Goal: Transaction & Acquisition: Purchase product/service

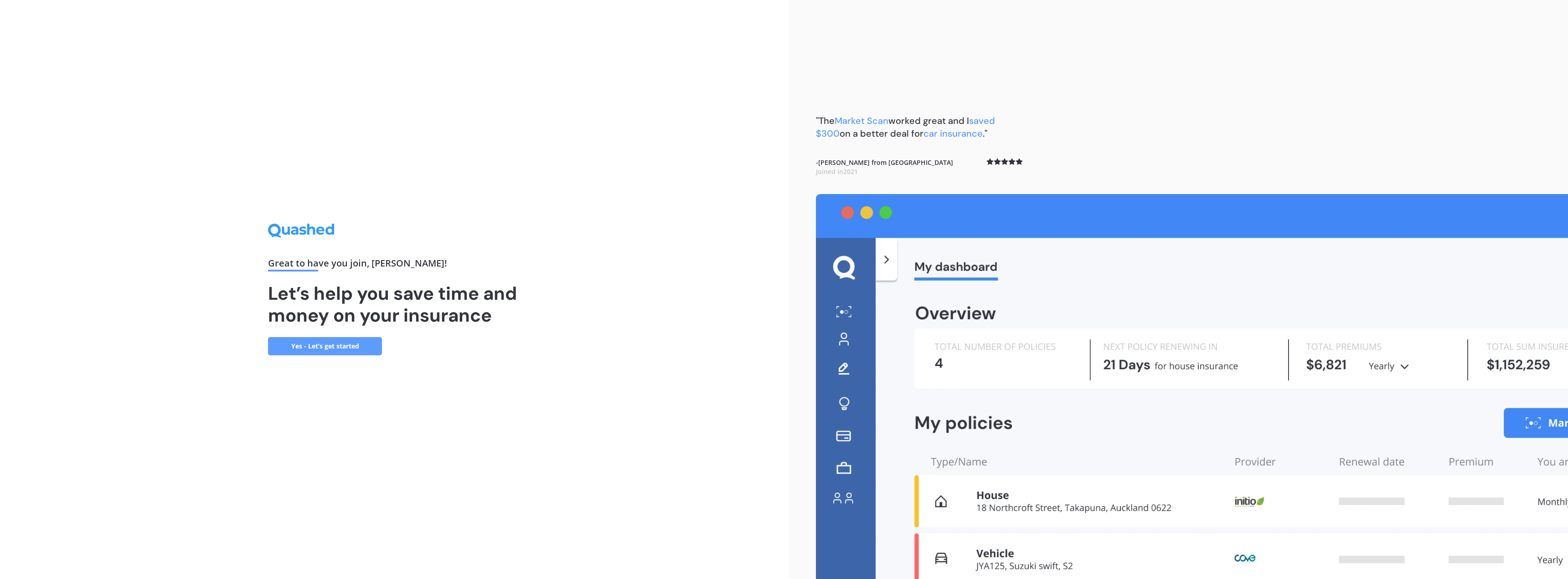
click at [349, 344] on link "Yes - Let’s get started" at bounding box center [324, 346] width 114 height 18
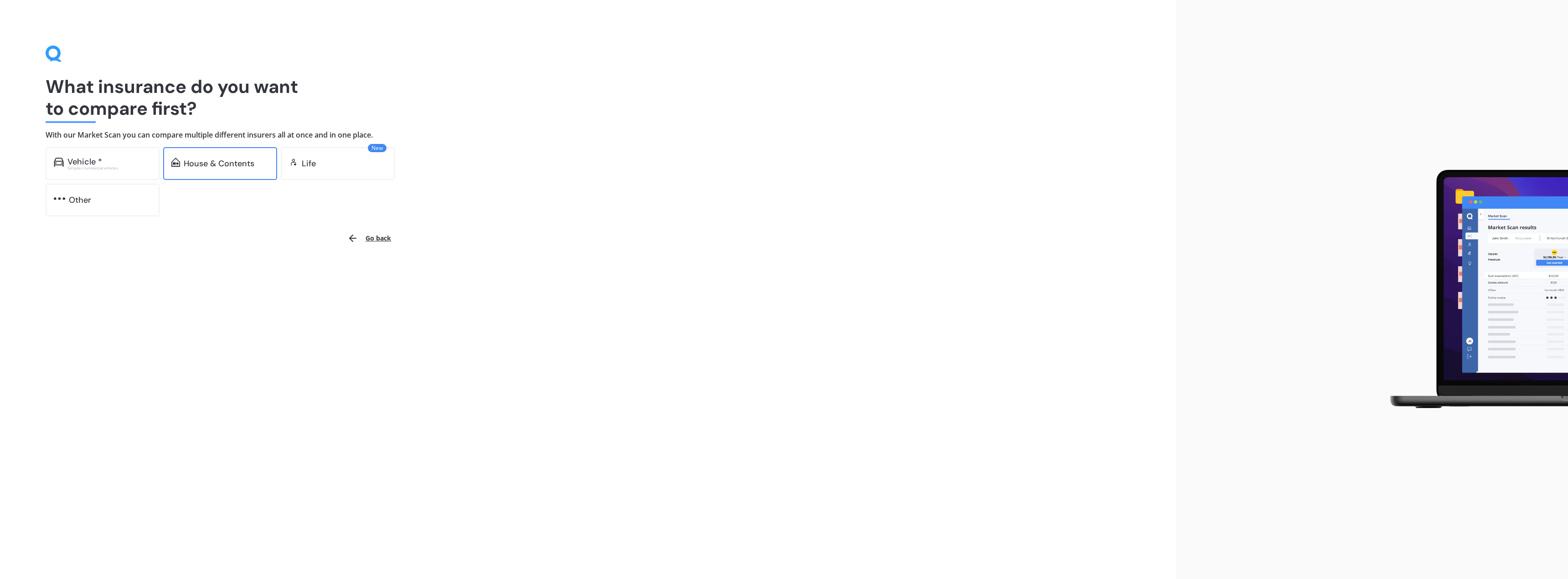
click at [227, 168] on div "House & Contents" at bounding box center [219, 163] width 71 height 9
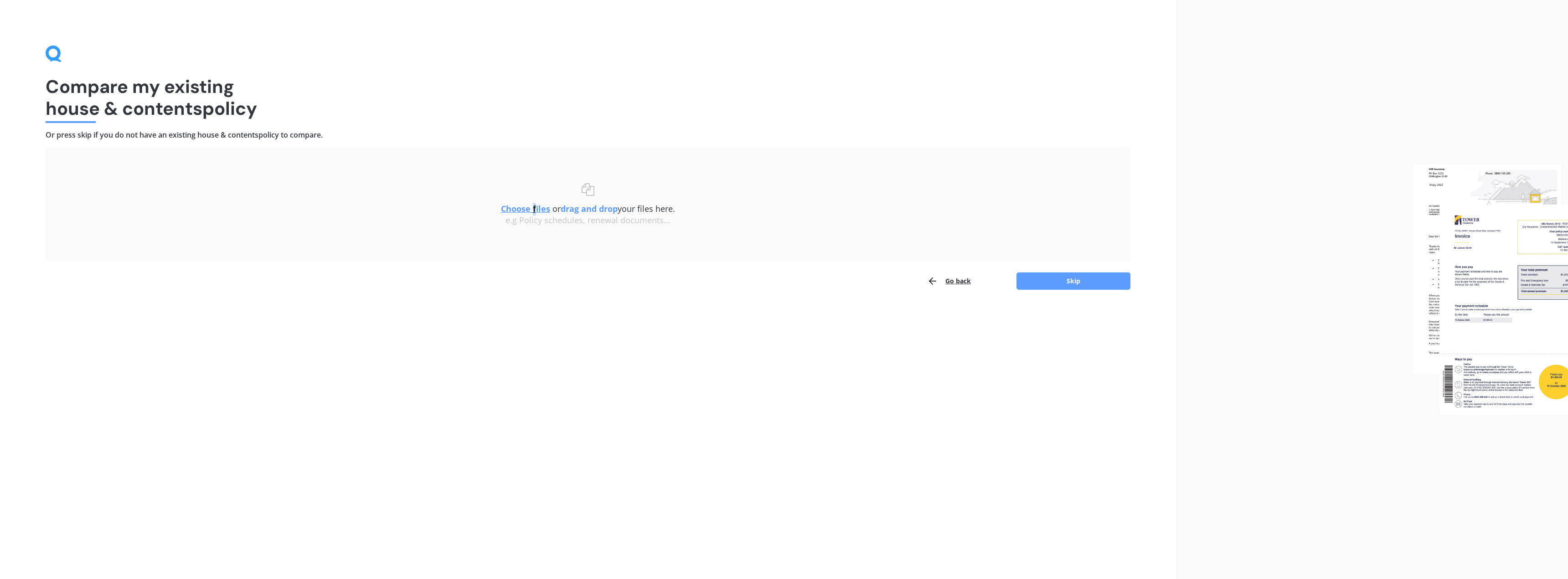
click at [532, 207] on u "Choose files" at bounding box center [525, 209] width 49 height 11
click at [1068, 282] on button "Continue" at bounding box center [1073, 283] width 114 height 17
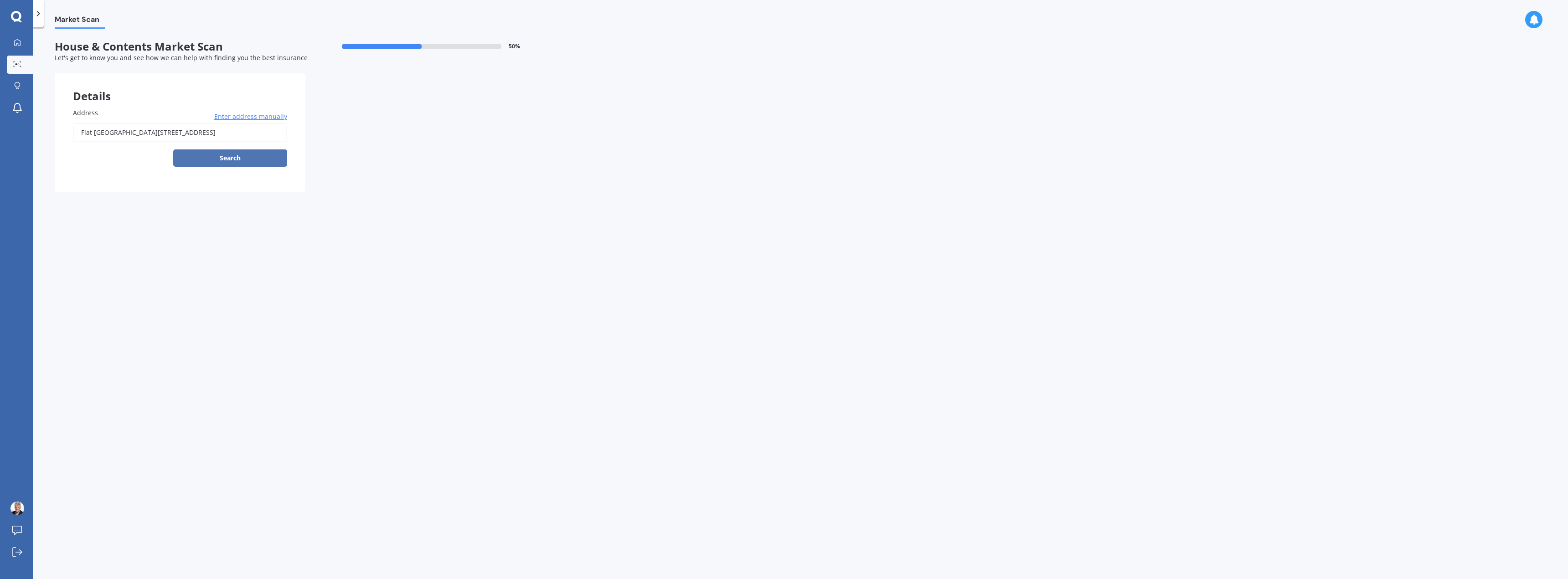
click at [217, 155] on button "Search" at bounding box center [230, 158] width 114 height 17
click at [97, 132] on input "Flat [GEOGRAPHIC_DATA][STREET_ADDRESS]" at bounding box center [180, 132] width 214 height 19
click at [96, 131] on input "Flat [GEOGRAPHIC_DATA][STREET_ADDRESS]" at bounding box center [180, 132] width 214 height 19
click at [104, 134] on input "Flat [GEOGRAPHIC_DATA][STREET_ADDRESS]" at bounding box center [180, 132] width 214 height 19
drag, startPoint x: 107, startPoint y: 134, endPoint x: 69, endPoint y: 139, distance: 38.3
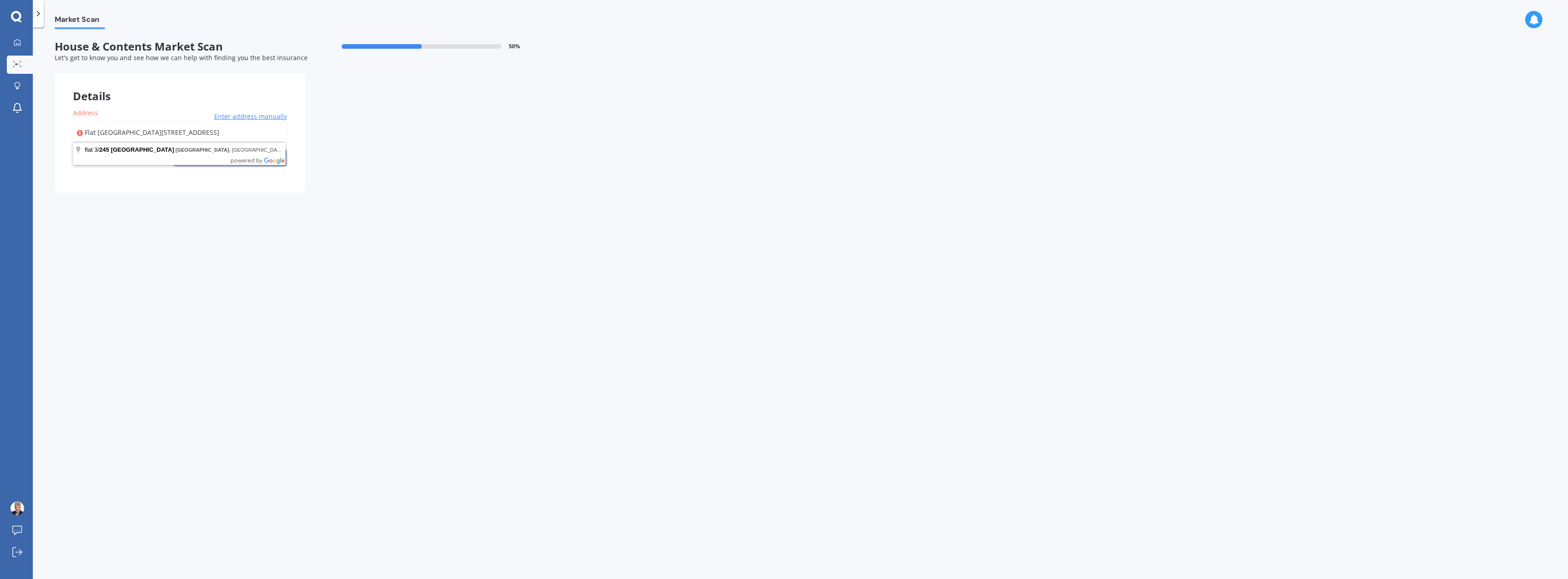
click at [69, 139] on div "Address Flat [STREET_ADDRESS] Enter address manually Search Select a match from…" at bounding box center [180, 141] width 251 height 102
type input "[STREET_ADDRESS]"
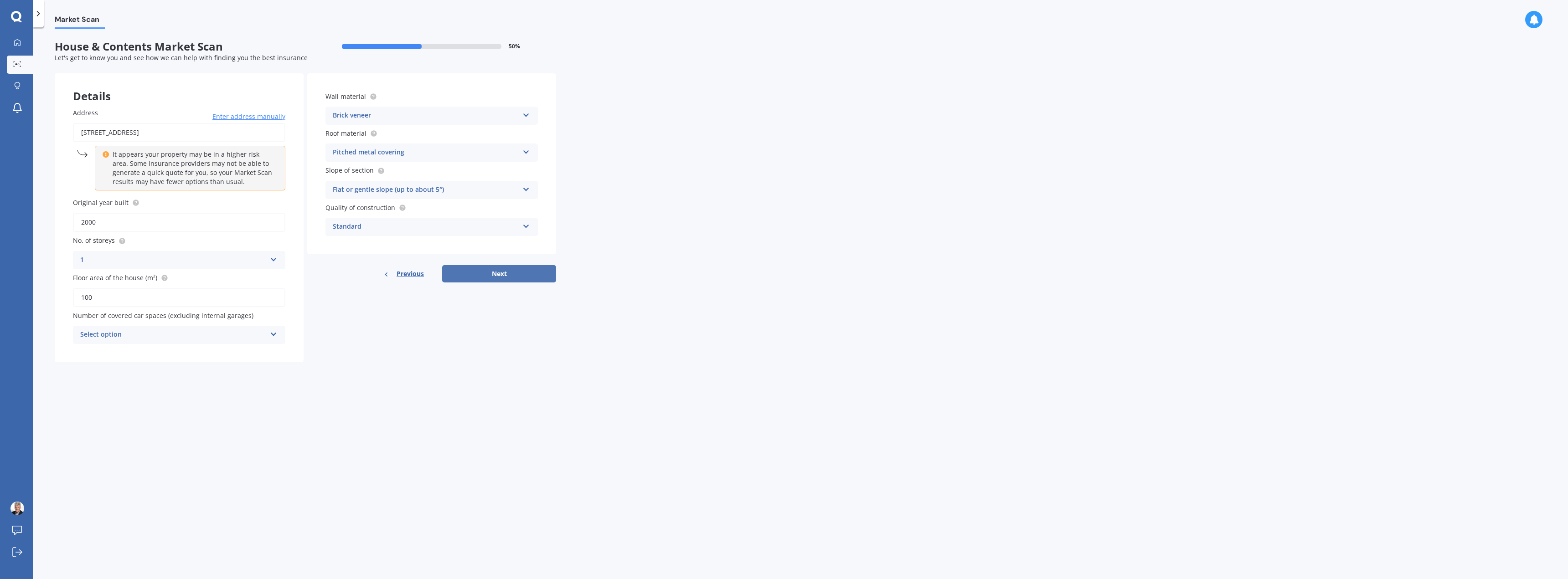
click at [507, 277] on button "Next" at bounding box center [499, 274] width 114 height 17
click at [256, 336] on div "Select option" at bounding box center [175, 335] width 181 height 10
click at [180, 366] on div "1" at bounding box center [179, 368] width 211 height 16
click at [519, 275] on button "Next" at bounding box center [499, 274] width 114 height 17
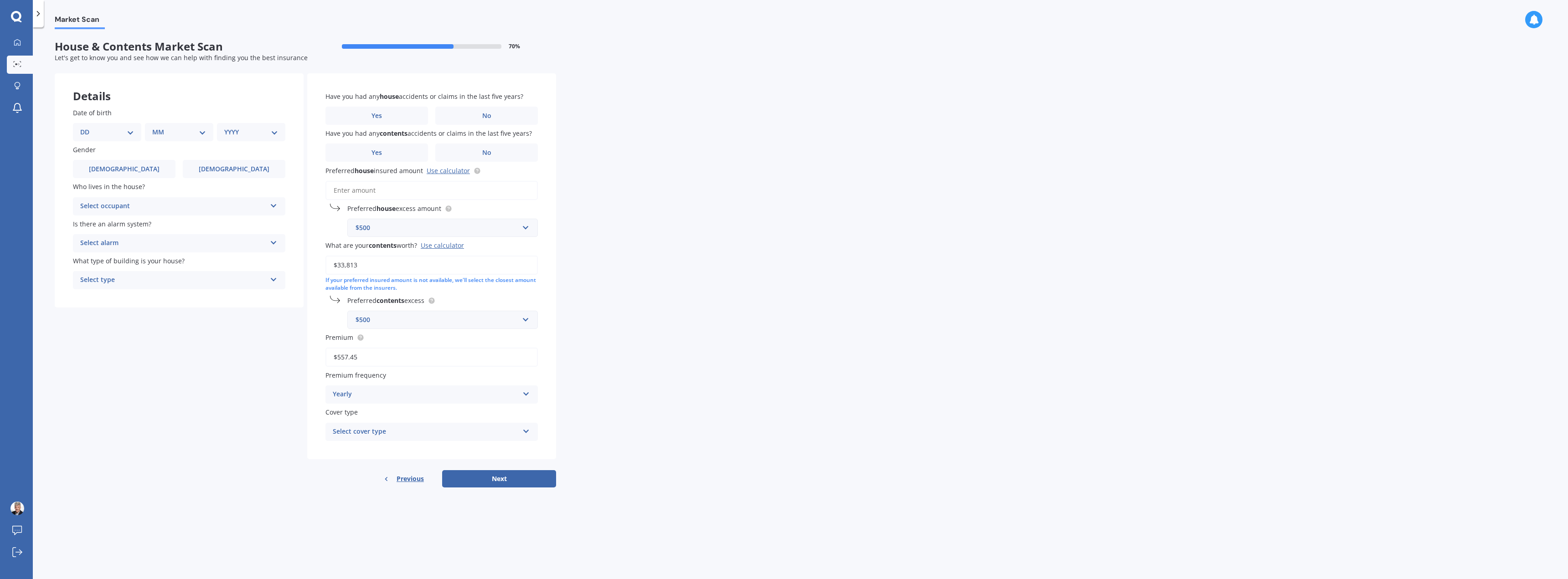
click at [453, 248] on div "Use calculator" at bounding box center [442, 245] width 43 height 9
click at [453, 255] on input "$33,813" at bounding box center [432, 265] width 212 height 19
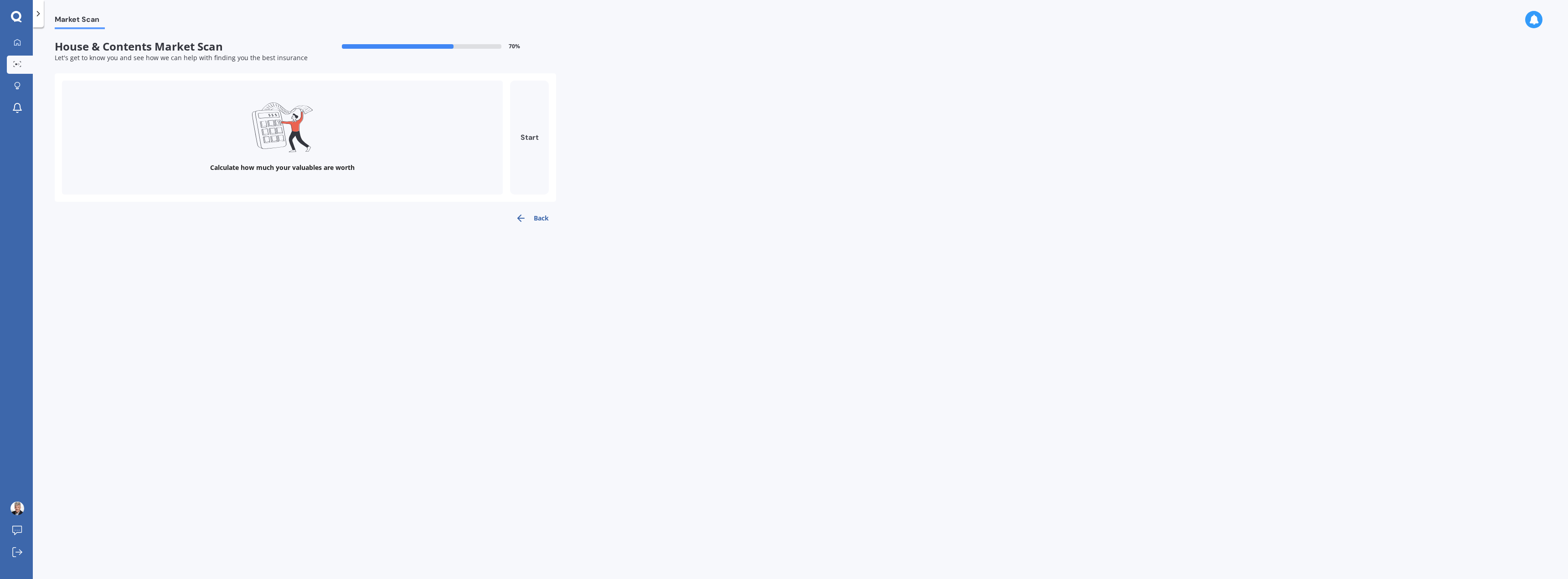
click at [527, 141] on button "Start" at bounding box center [530, 137] width 39 height 114
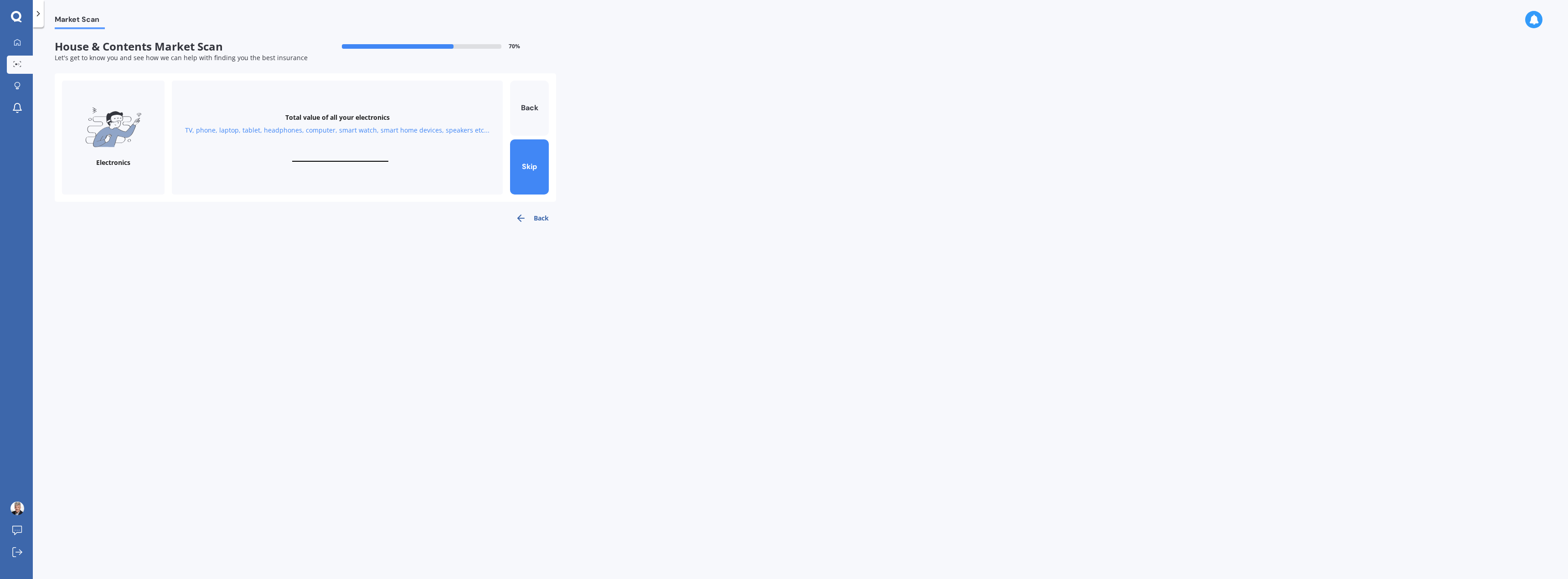
click at [346, 151] on div "Total value of all your electronics TV, phone, laptop, tablet, headphones, comp…" at bounding box center [337, 137] width 331 height 114
click at [523, 167] on button "Skip" at bounding box center [530, 167] width 39 height 55
click at [525, 167] on button "Skip" at bounding box center [530, 167] width 39 height 55
click at [534, 106] on button "Back" at bounding box center [530, 108] width 39 height 55
click at [357, 151] on div "Total value of your personal items Clothes, shoes, hats, bags, make up, accesso…" at bounding box center [337, 137] width 331 height 114
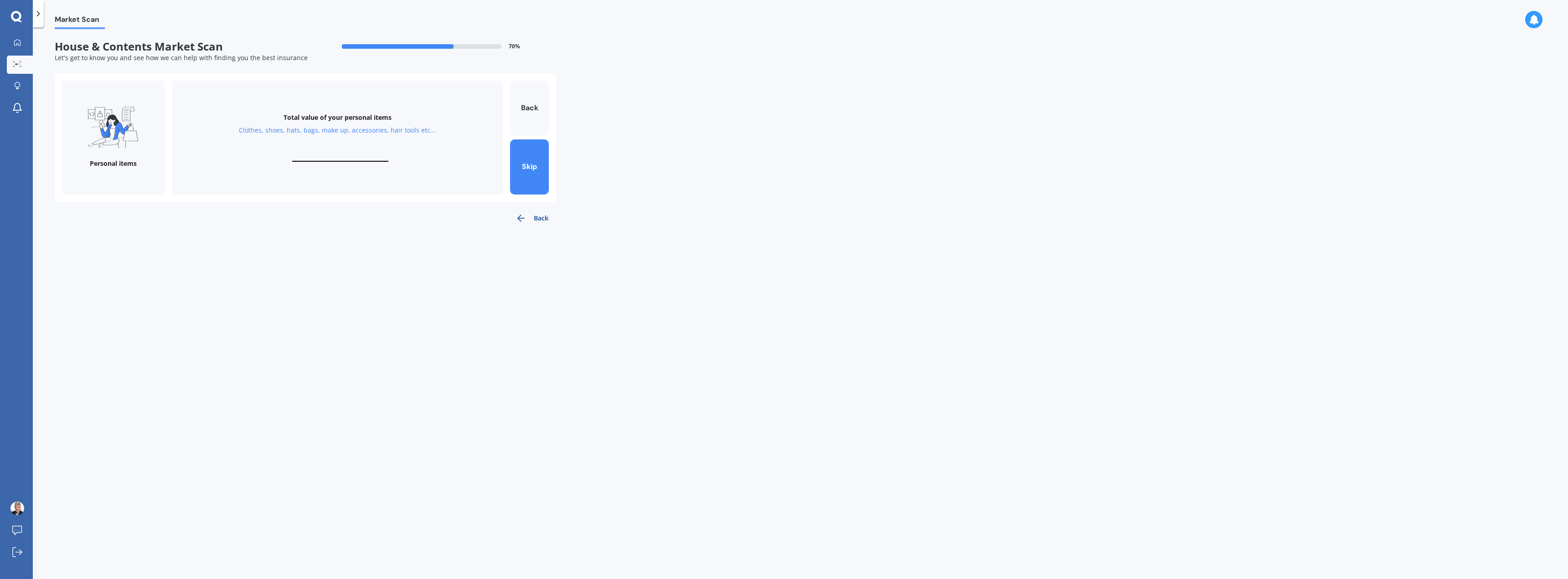
click at [352, 154] on input "text" at bounding box center [340, 158] width 96 height 9
click at [337, 146] on div "Total value of your personal items Clothes, shoes, hats, bags, make up, accesso…" at bounding box center [337, 137] width 331 height 114
click at [337, 152] on div "Total value of your personal items Clothes, shoes, hats, bags, make up, accesso…" at bounding box center [337, 137] width 331 height 114
click at [335, 156] on input "text" at bounding box center [340, 158] width 96 height 9
type input "$34,000"
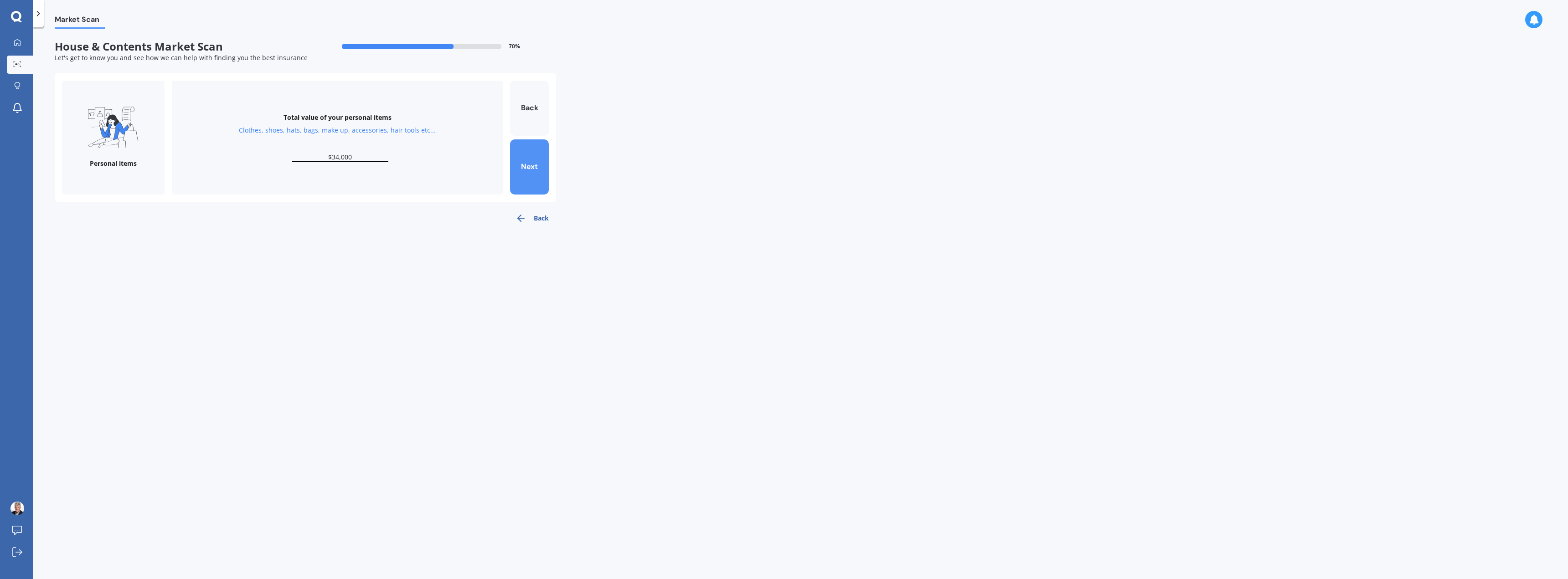
click at [533, 165] on button "Next" at bounding box center [530, 167] width 39 height 55
click at [533, 165] on button "Skip" at bounding box center [530, 167] width 39 height 55
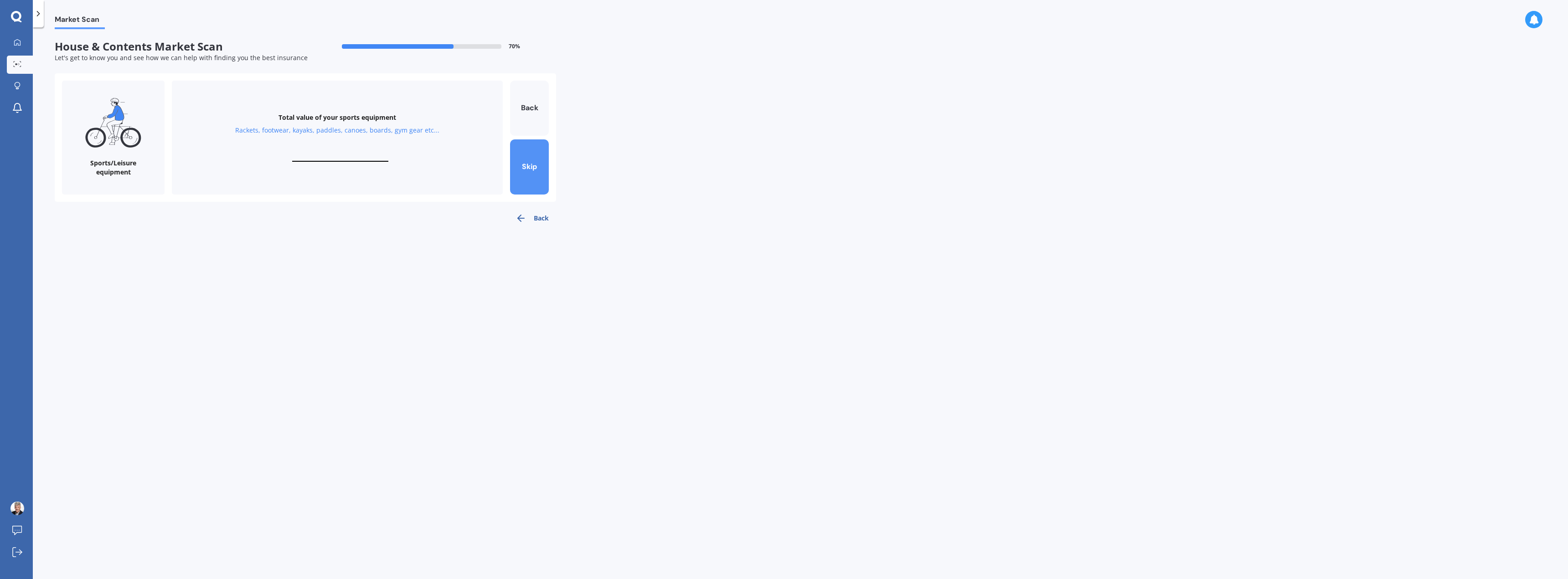
click at [533, 165] on button "Skip" at bounding box center [530, 167] width 39 height 55
click at [528, 144] on button "Finish" at bounding box center [530, 137] width 39 height 114
type input "$34,000"
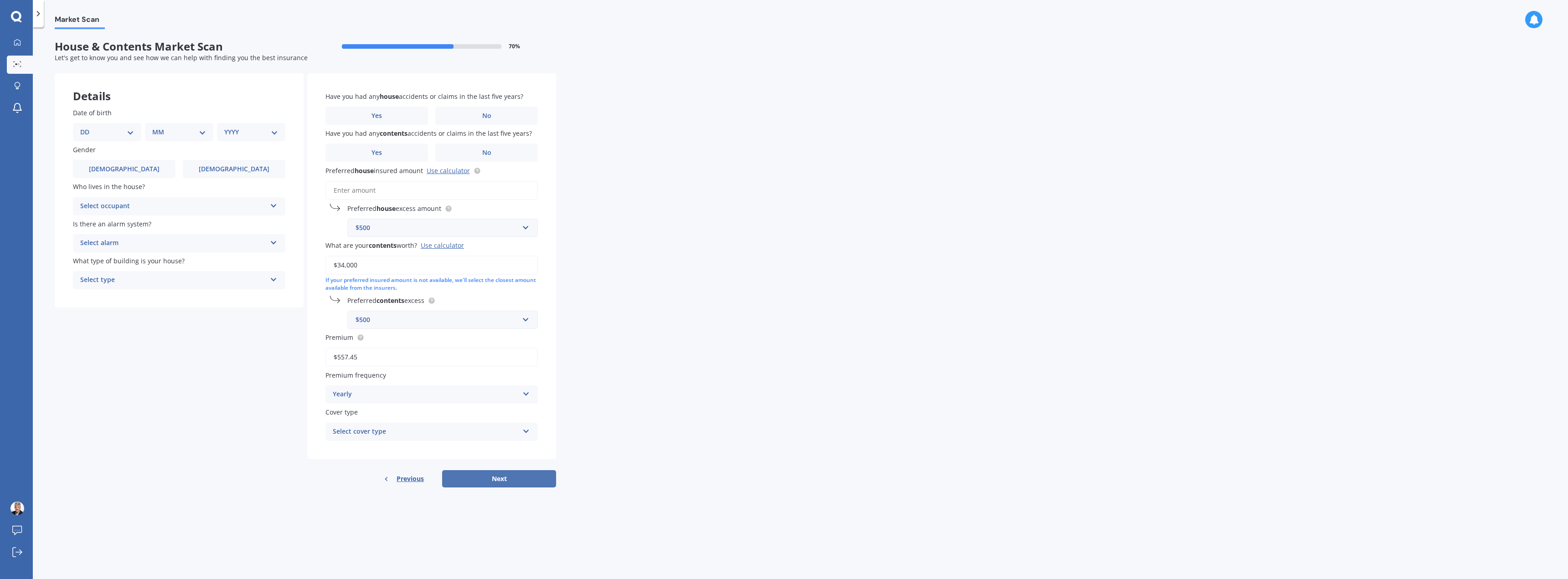
click at [500, 476] on button "Next" at bounding box center [499, 479] width 114 height 17
click at [422, 429] on div "Select cover type" at bounding box center [427, 432] width 181 height 10
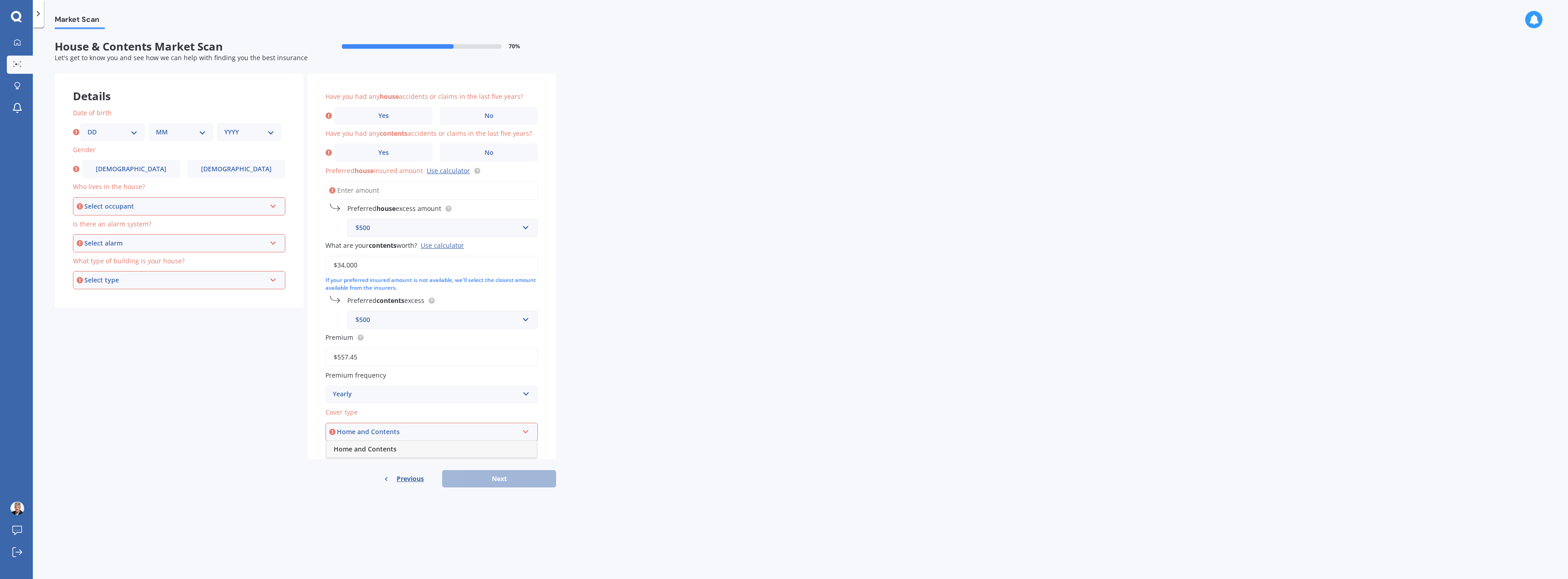
click at [415, 436] on div "Home and Contents" at bounding box center [427, 432] width 181 height 10
click at [424, 434] on div "Select cover type" at bounding box center [427, 432] width 181 height 10
click at [411, 449] on div "Home and Contents" at bounding box center [432, 449] width 211 height 16
click at [497, 119] on label "No" at bounding box center [489, 116] width 98 height 18
click at [0, 0] on input "No" at bounding box center [0, 0] width 0 height 0
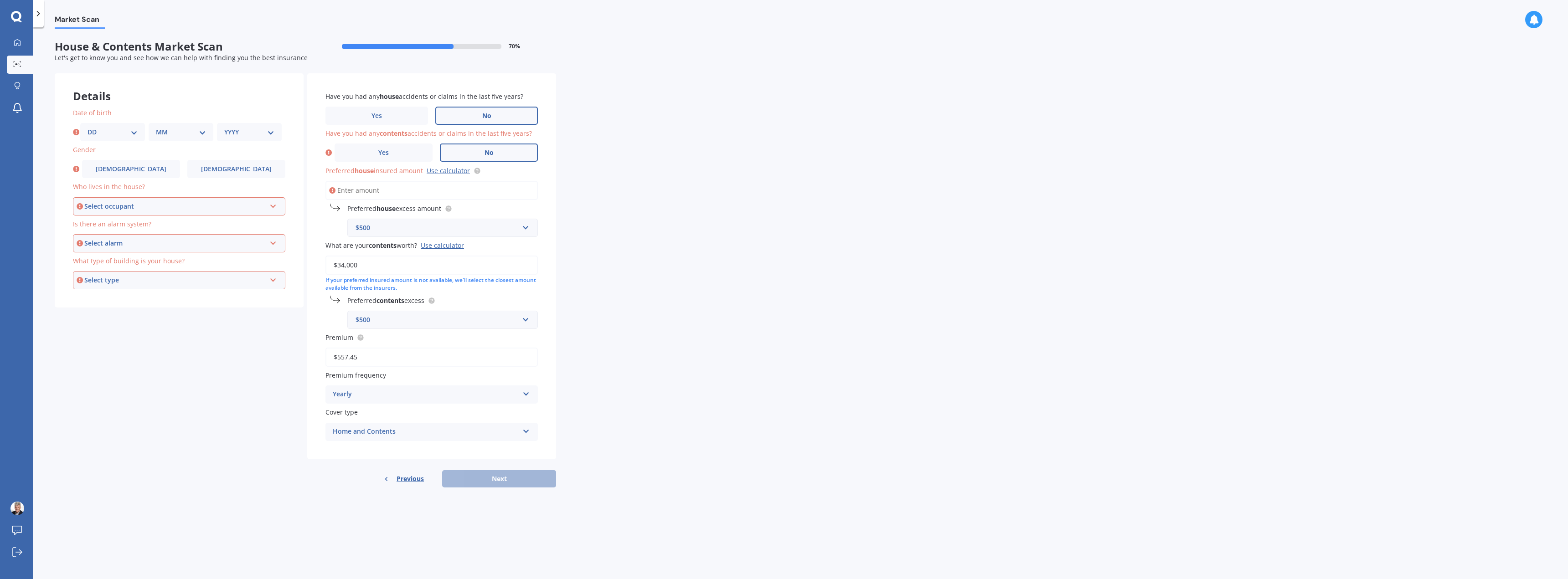
click at [504, 147] on label "No" at bounding box center [489, 153] width 98 height 18
click at [0, 0] on input "No" at bounding box center [0, 0] width 0 height 0
click at [500, 152] on label "No" at bounding box center [486, 153] width 102 height 18
click at [0, 0] on input "No" at bounding box center [0, 0] width 0 height 0
click at [523, 227] on input "text" at bounding box center [439, 227] width 183 height 17
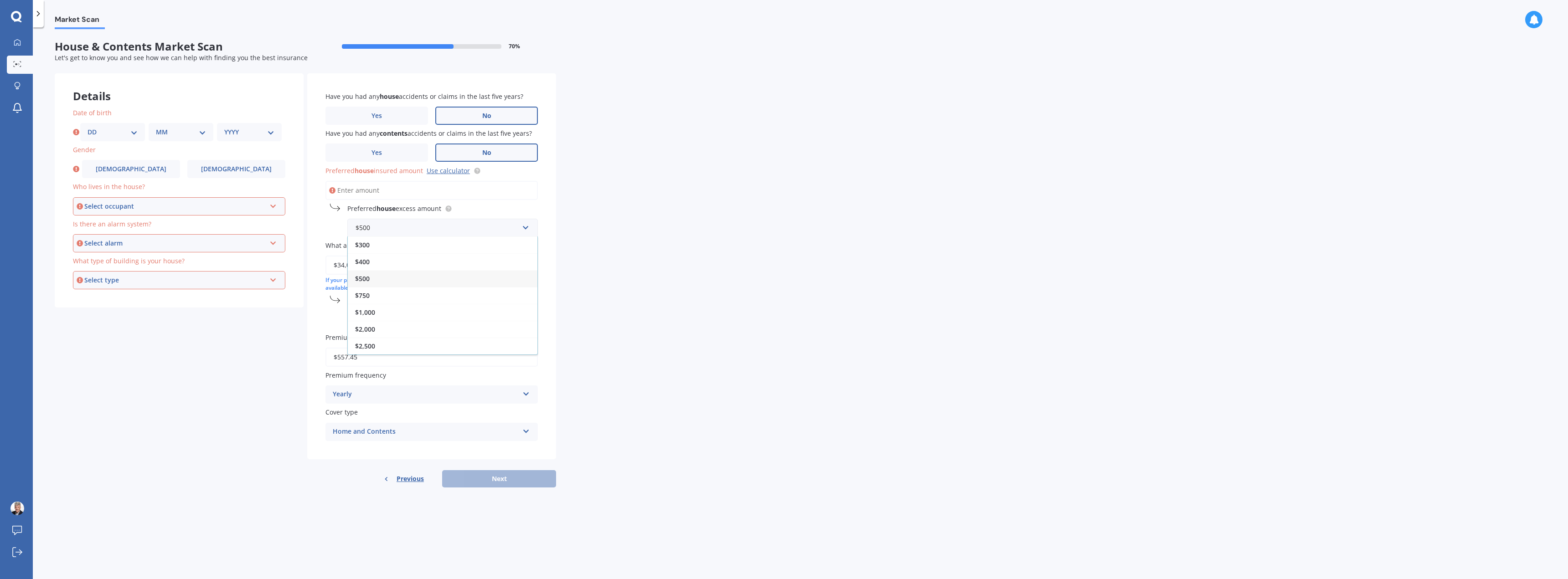
click at [514, 207] on label "Preferred house excess amount" at bounding box center [441, 209] width 187 height 10
